Goal: Task Accomplishment & Management: Manage account settings

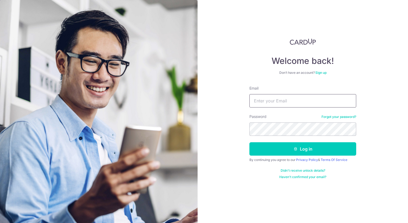
drag, startPoint x: 275, startPoint y: 100, endPoint x: 271, endPoint y: 105, distance: 6.7
click at [275, 100] on input "Email" at bounding box center [303, 100] width 107 height 13
type input "[EMAIL_ADDRESS][DOMAIN_NAME]"
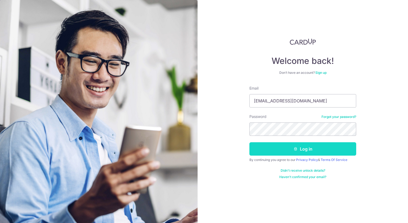
click at [301, 148] on button "Log in" at bounding box center [303, 148] width 107 height 13
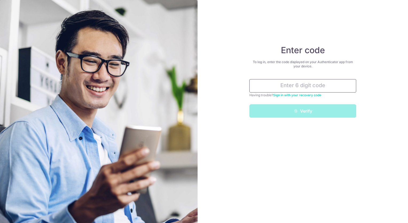
click at [324, 83] on input "text" at bounding box center [303, 85] width 107 height 13
type input "8"
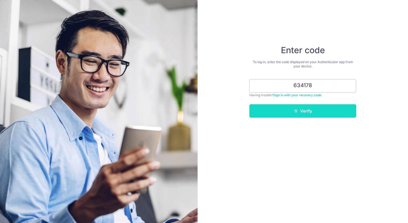
type input "634178"
click at [307, 114] on button "Verify" at bounding box center [303, 110] width 107 height 13
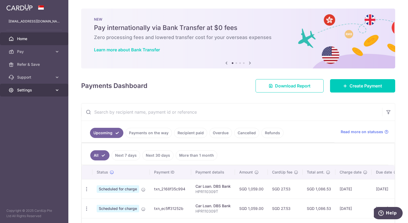
click at [25, 89] on span "Settings" at bounding box center [34, 89] width 35 height 5
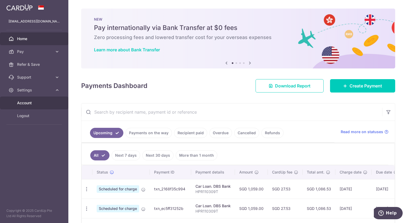
click at [35, 104] on span "Account" at bounding box center [34, 102] width 35 height 5
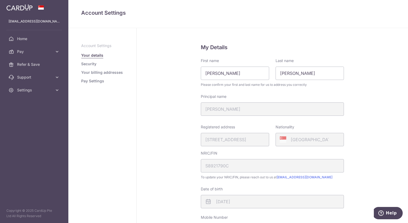
click at [94, 64] on link "Security" at bounding box center [88, 63] width 15 height 5
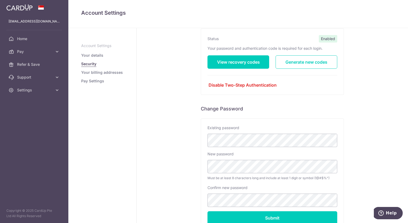
scroll to position [53, 0]
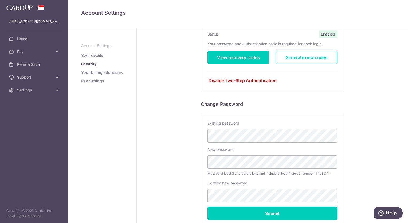
click at [261, 79] on link "Disable Two-Step Authentication" at bounding box center [273, 80] width 130 height 6
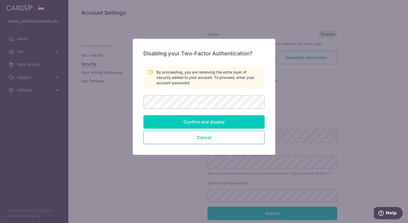
click at [218, 138] on button "Cancel" at bounding box center [204, 137] width 121 height 13
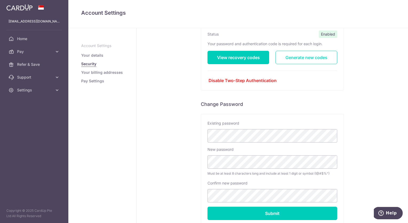
click at [299, 60] on link "Generate new codes" at bounding box center [307, 57] width 62 height 13
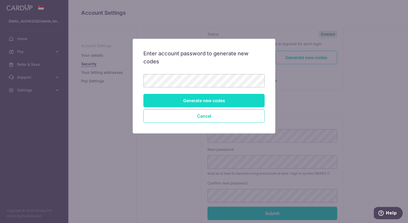
click at [178, 100] on input "Generate new codes" at bounding box center [204, 100] width 121 height 13
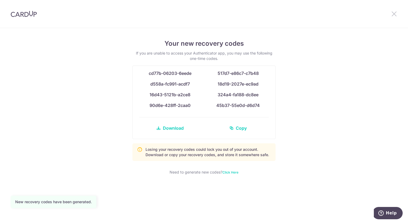
click at [396, 15] on icon at bounding box center [394, 13] width 6 height 7
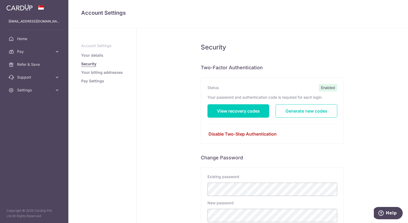
click at [238, 133] on link "Disable Two-Step Authentication" at bounding box center [273, 134] width 130 height 6
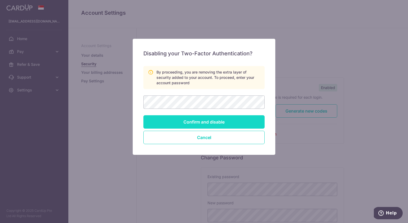
click at [191, 120] on input "Confirm and disable" at bounding box center [204, 121] width 121 height 13
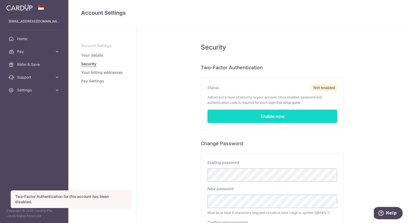
click at [262, 115] on link "Enable now" at bounding box center [273, 116] width 130 height 13
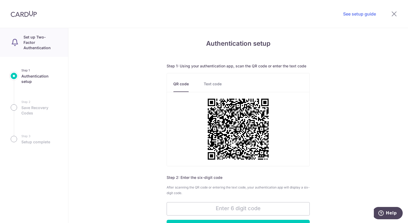
scroll to position [27, 0]
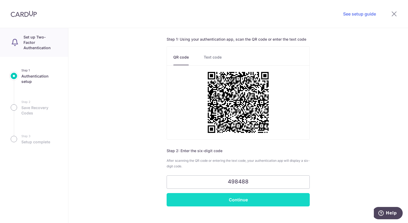
type input "498488"
click at [248, 196] on input "Continue" at bounding box center [238, 199] width 143 height 13
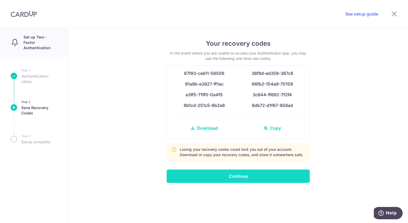
click at [246, 177] on input "Continue" at bounding box center [238, 175] width 143 height 13
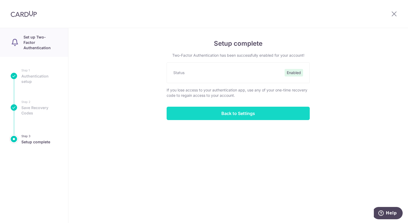
click at [242, 113] on input "Back to Settings" at bounding box center [238, 113] width 143 height 13
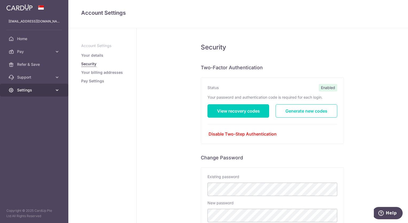
click at [54, 91] on link "Settings" at bounding box center [34, 90] width 68 height 13
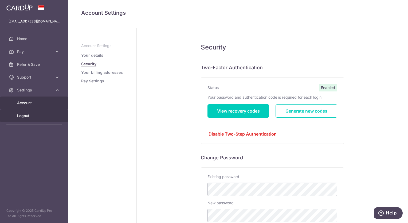
click at [30, 114] on span "Logout" at bounding box center [34, 115] width 35 height 5
